Goal: Find specific fact

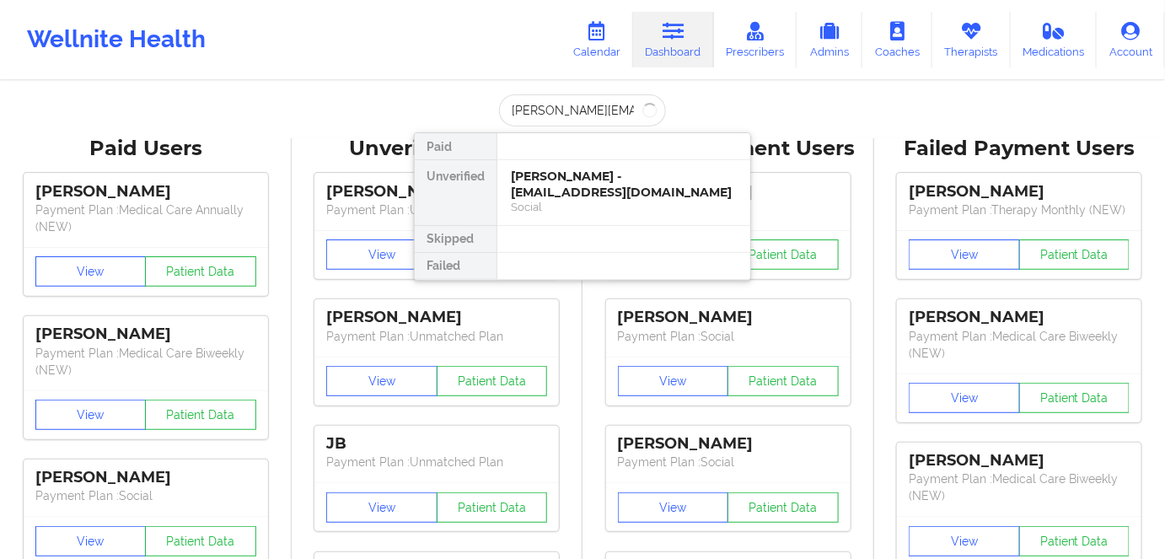
scroll to position [0, 3]
click at [604, 190] on div "[PERSON_NAME] Agustin - [EMAIL_ADDRESS][DOMAIN_NAME]" at bounding box center [624, 184] width 226 height 31
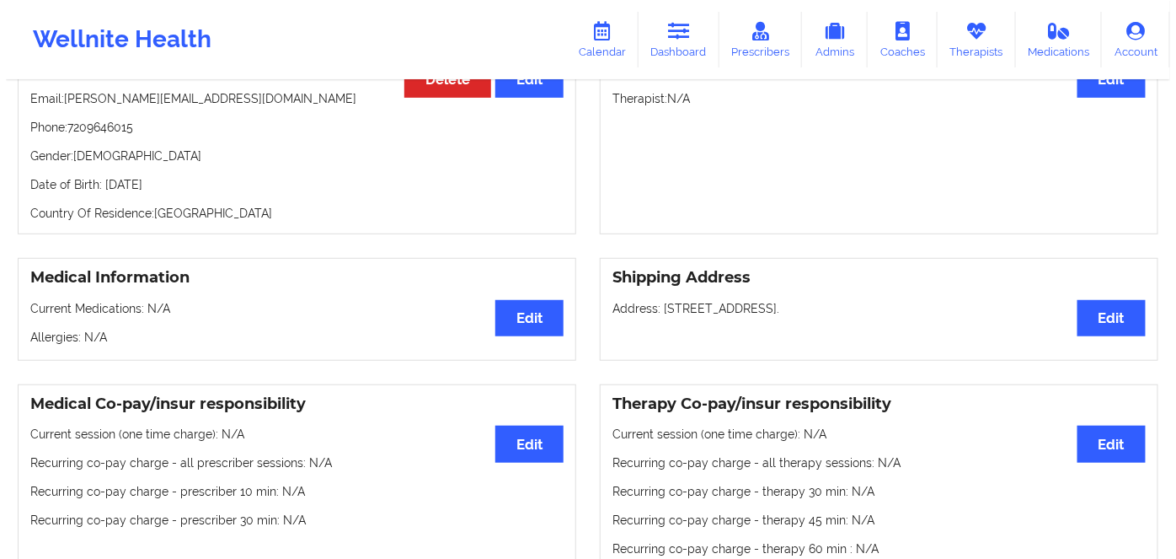
scroll to position [0, 0]
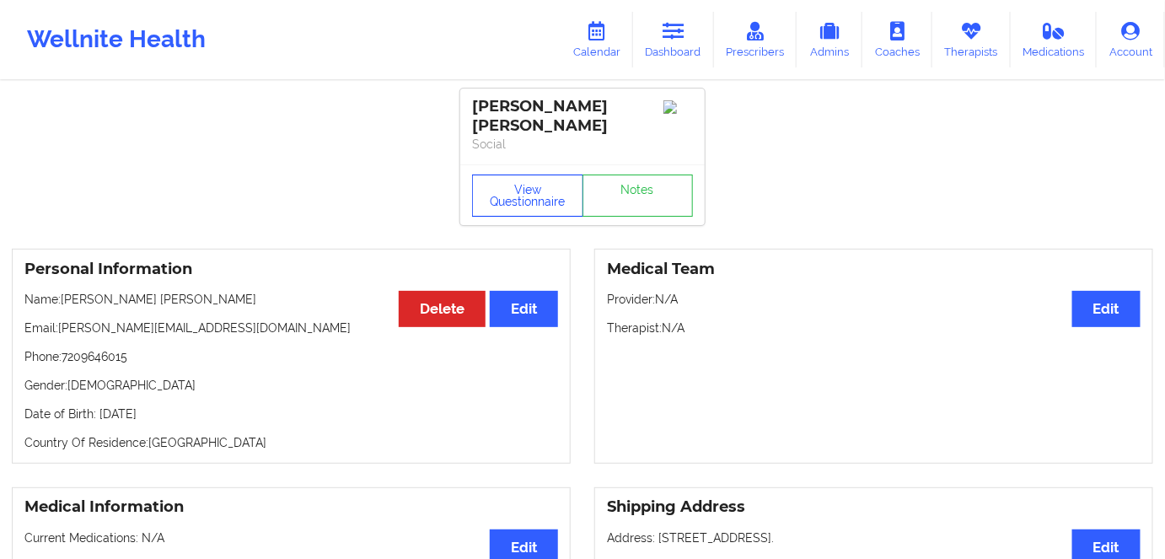
drag, startPoint x: 517, startPoint y: 194, endPoint x: 381, endPoint y: 232, distance: 141.7
click at [516, 195] on button "View Questionnaire" at bounding box center [527, 195] width 111 height 42
click at [224, 405] on p "Date of Birth: [DEMOGRAPHIC_DATA]" at bounding box center [290, 413] width 533 height 17
click at [213, 405] on p "Date of Birth: [DEMOGRAPHIC_DATA]" at bounding box center [290, 413] width 533 height 17
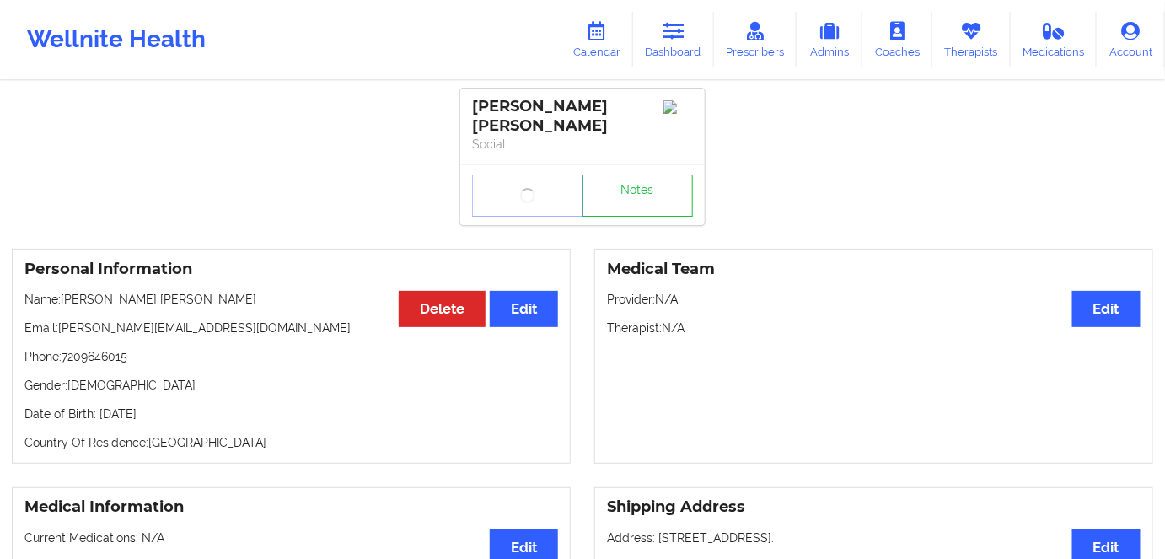
click at [213, 405] on p "Date of Birth: [DEMOGRAPHIC_DATA]" at bounding box center [290, 413] width 533 height 17
copy p "1993"
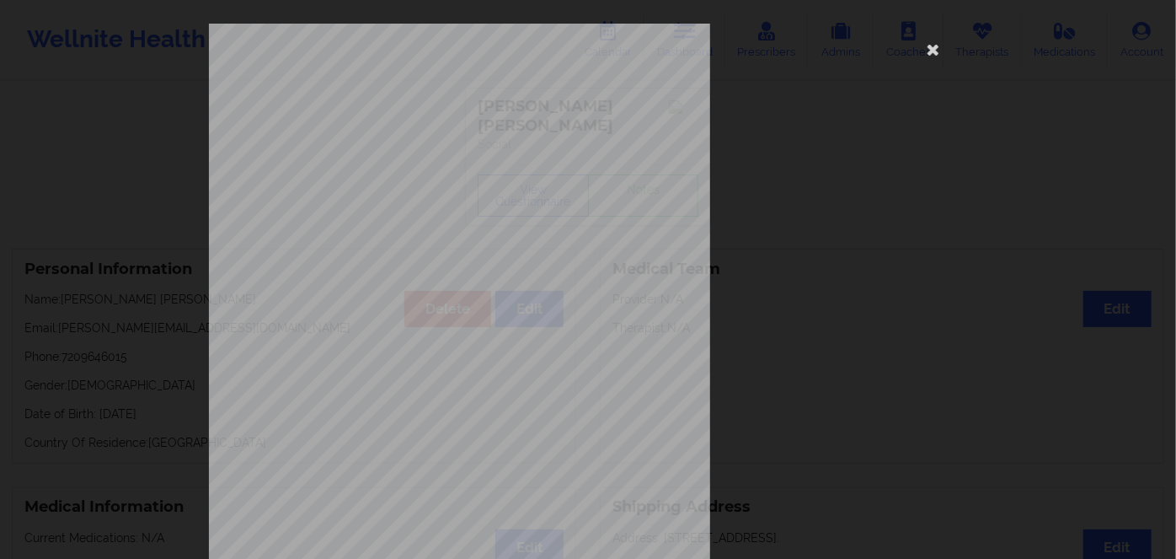
scroll to position [244, 0]
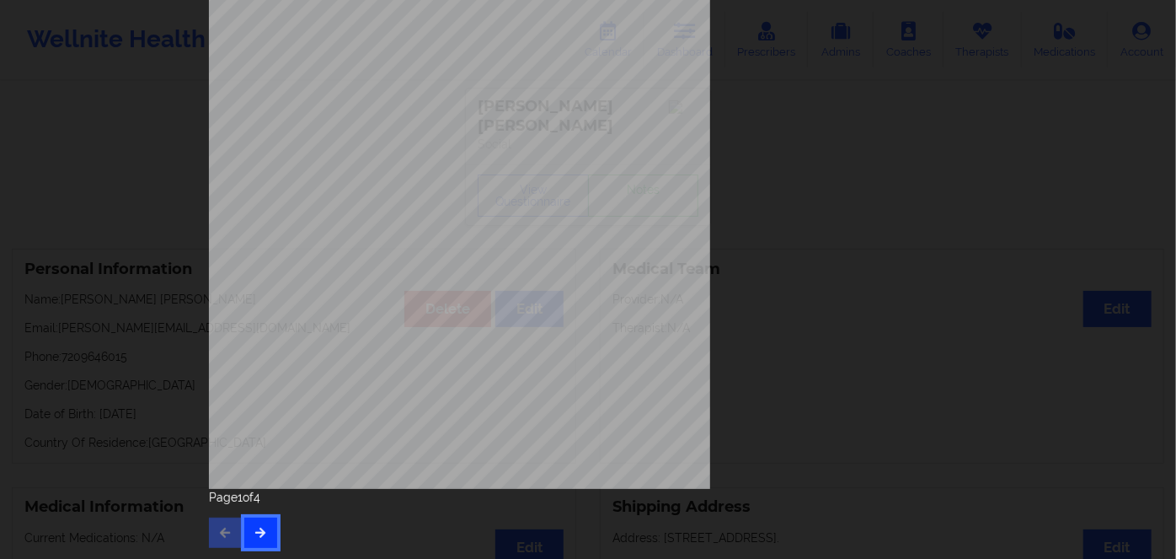
drag, startPoint x: 243, startPoint y: 526, endPoint x: 251, endPoint y: 528, distance: 8.6
click at [244, 527] on button "button" at bounding box center [260, 532] width 33 height 30
click at [266, 528] on button "button" at bounding box center [260, 532] width 33 height 30
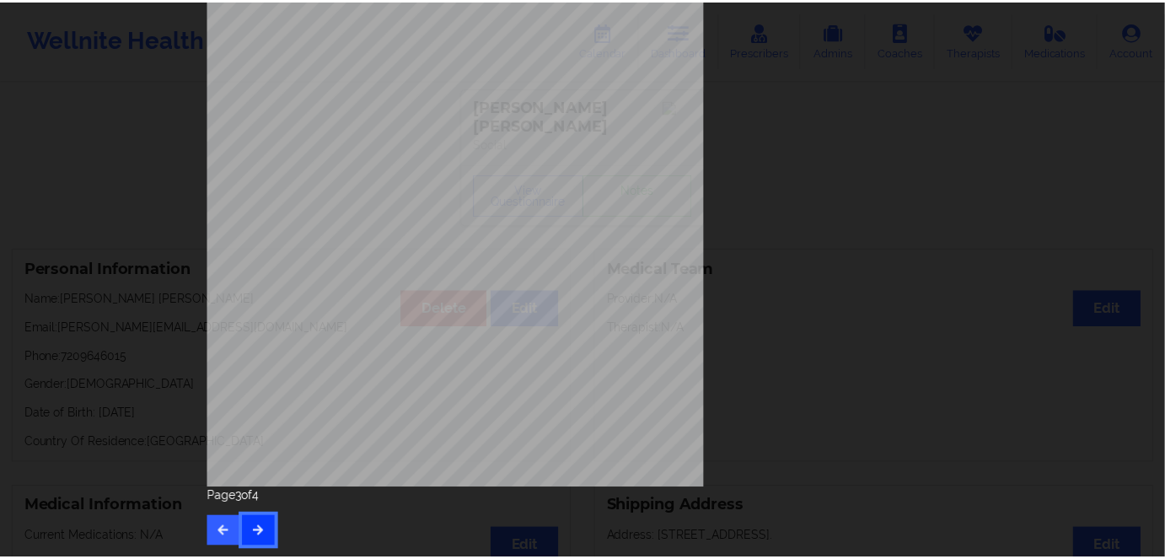
scroll to position [0, 0]
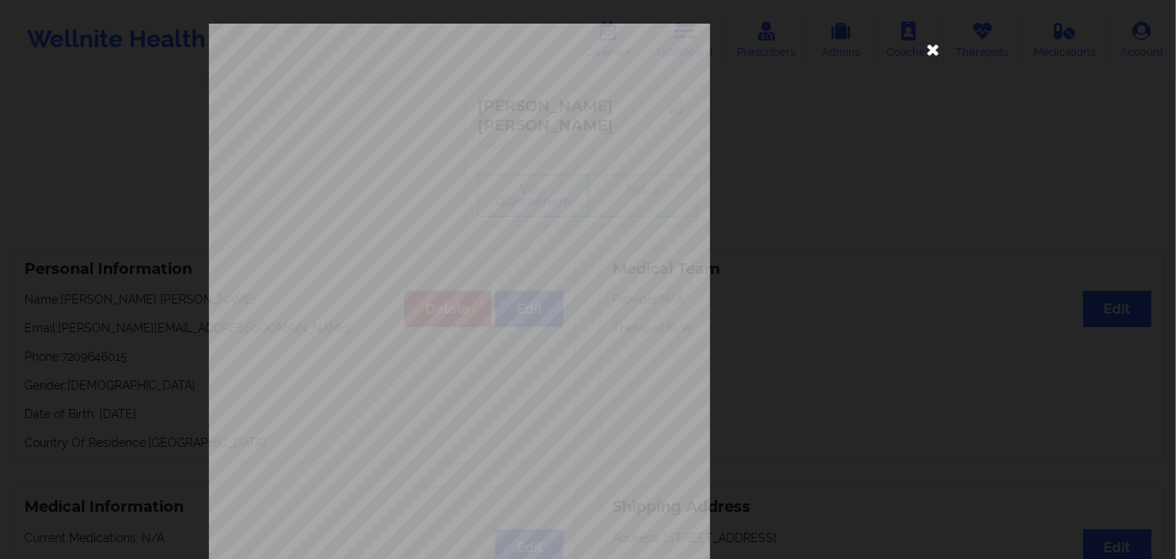
click at [929, 47] on icon at bounding box center [933, 48] width 27 height 27
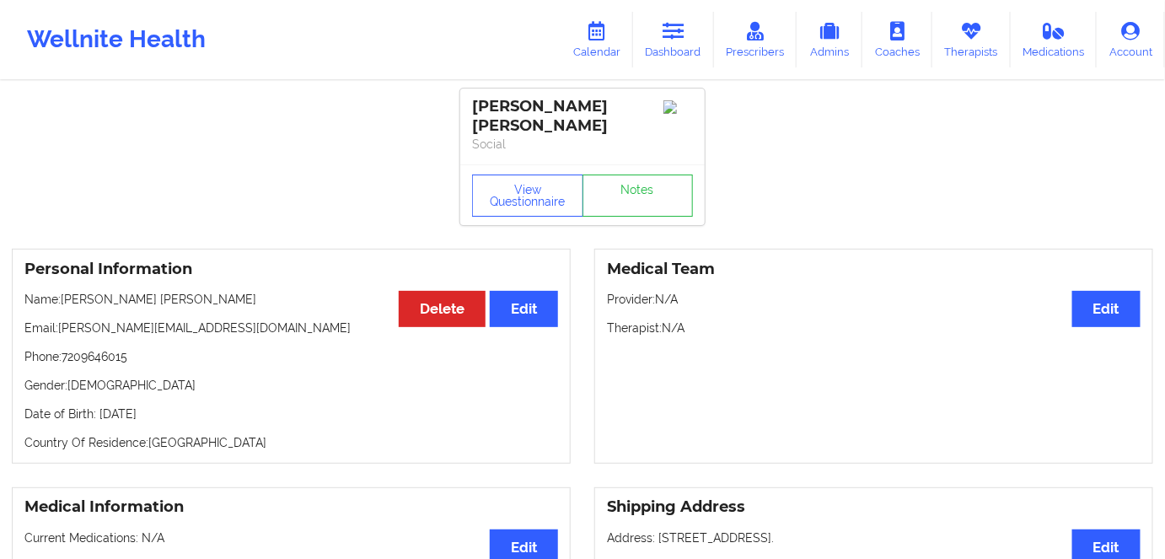
drag, startPoint x: 223, startPoint y: 398, endPoint x: 115, endPoint y: 402, distance: 108.8
click at [103, 405] on p "Date of Birth: [DEMOGRAPHIC_DATA]" at bounding box center [290, 413] width 533 height 17
copy p "[DATE]"
click at [217, 418] on div "Personal Information Edit Delete Name: [PERSON_NAME] [PERSON_NAME] Email: [PERS…" at bounding box center [291, 356] width 559 height 215
drag, startPoint x: 224, startPoint y: 393, endPoint x: 97, endPoint y: 396, distance: 127.3
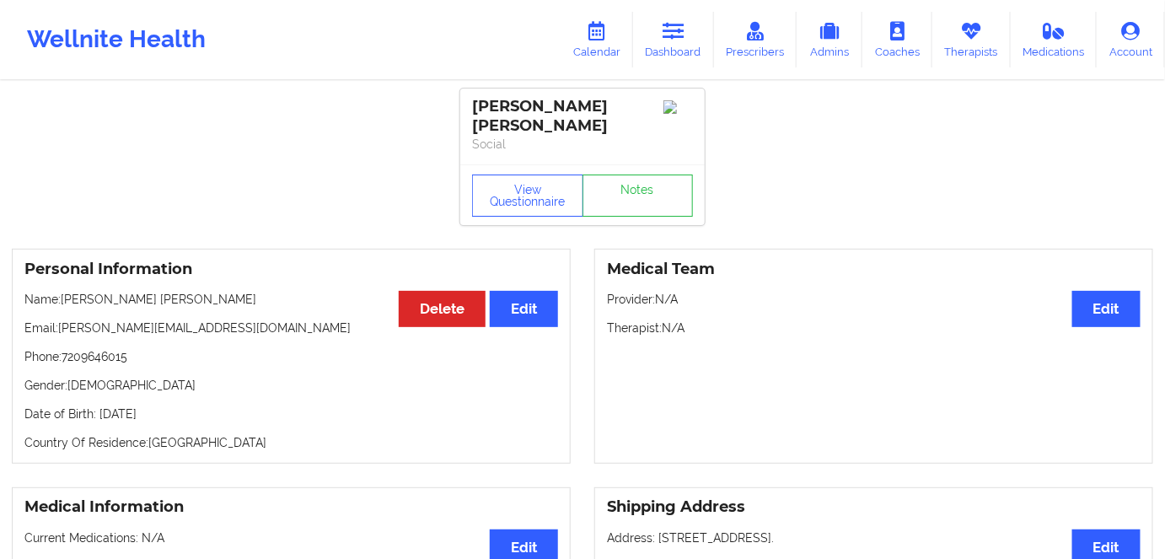
click at [97, 405] on p "Date of Birth: [DEMOGRAPHIC_DATA]" at bounding box center [290, 413] width 533 height 17
copy p "[DATE]"
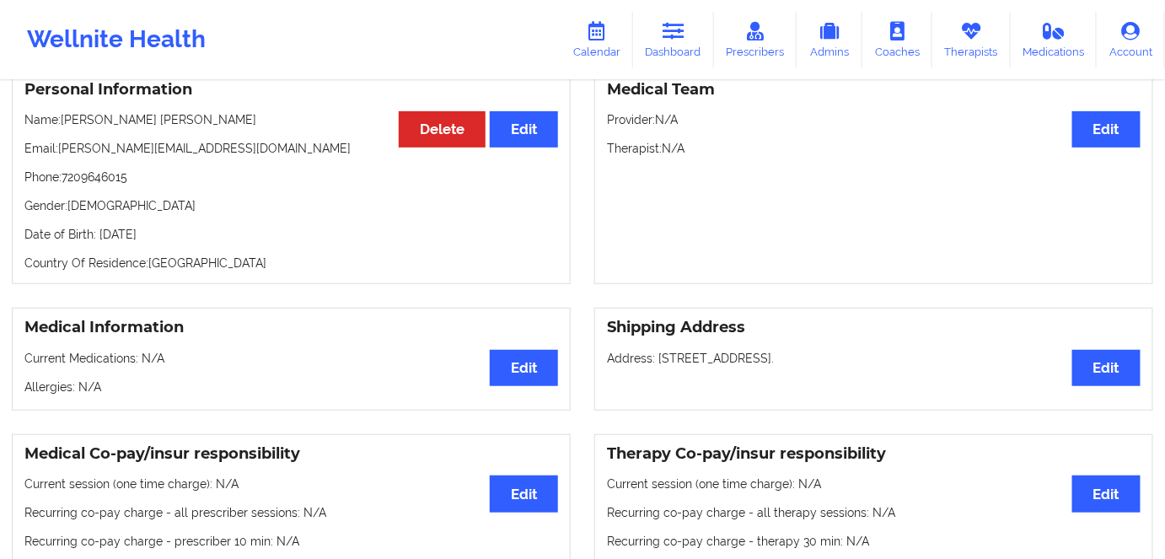
scroll to position [153, 0]
